Goal: Transaction & Acquisition: Subscribe to service/newsletter

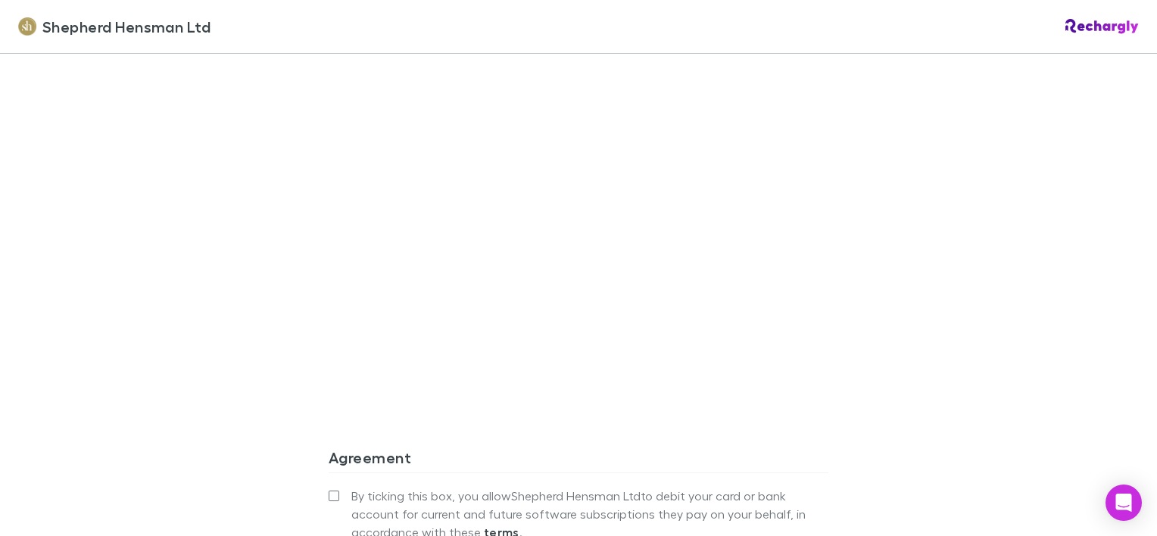
scroll to position [1381, 0]
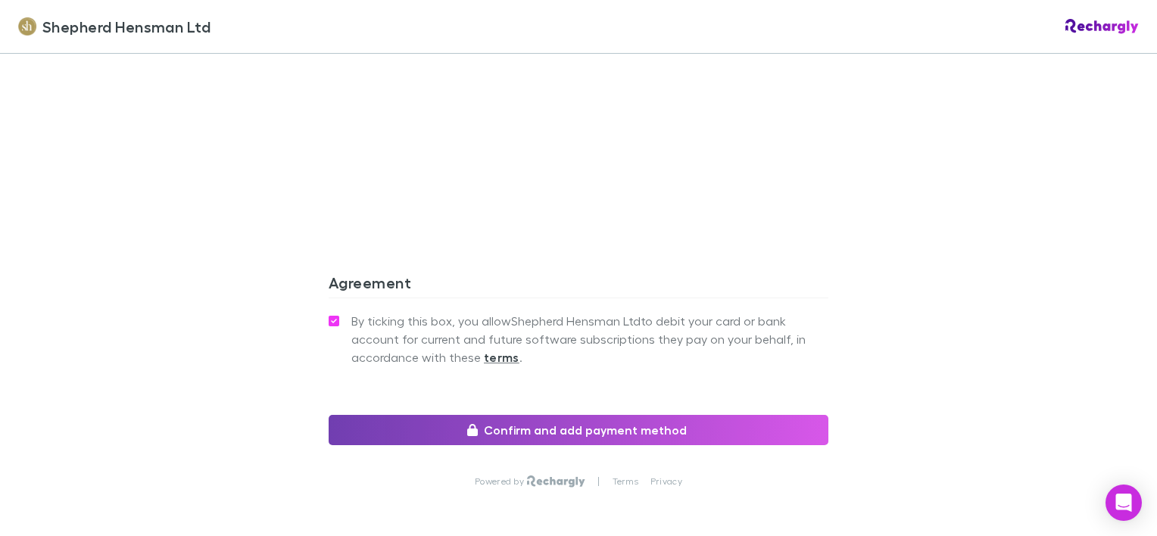
click at [494, 415] on button "Confirm and add payment method" at bounding box center [579, 430] width 500 height 30
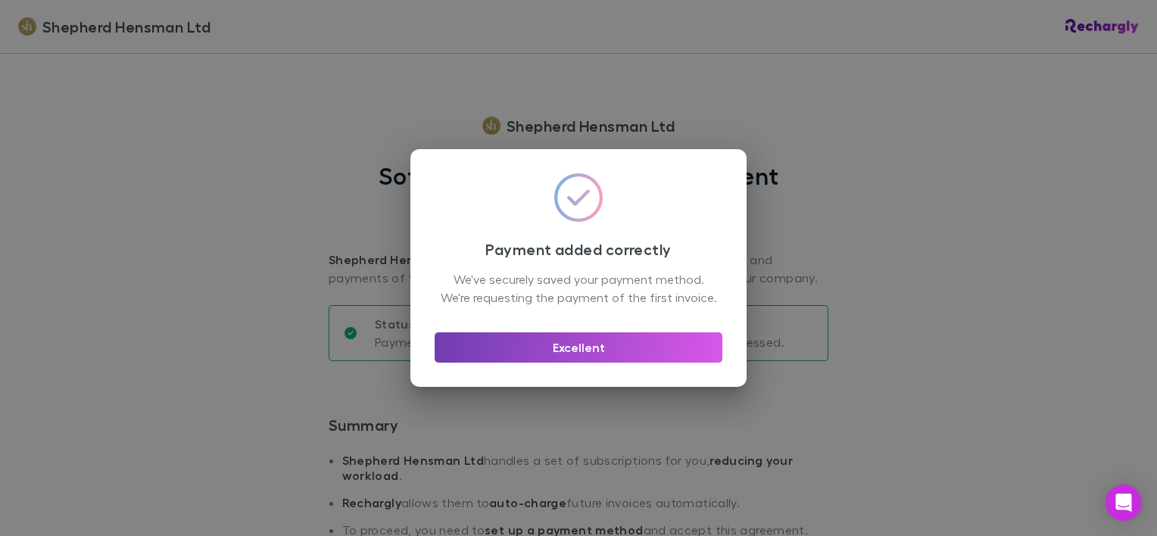
click at [582, 353] on button "Excellent" at bounding box center [579, 347] width 288 height 30
